Goal: Navigation & Orientation: Find specific page/section

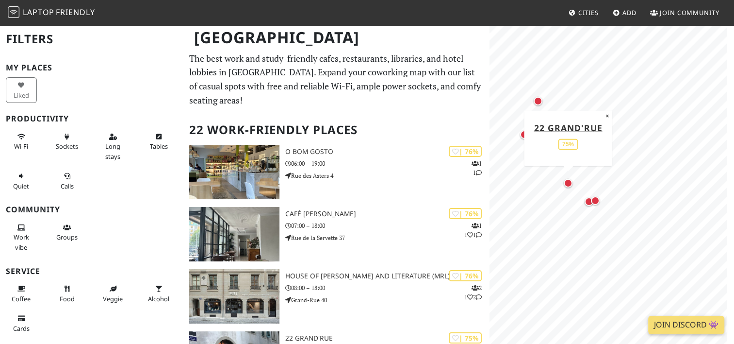
click at [566, 184] on div "Map marker" at bounding box center [568, 183] width 9 height 9
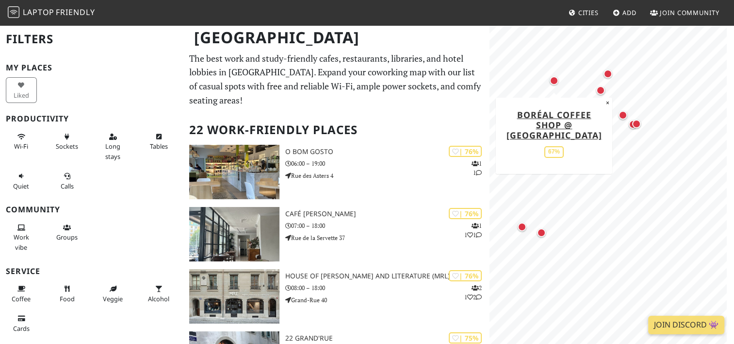
click at [557, 83] on div "Map marker" at bounding box center [554, 80] width 9 height 9
